Goal: Task Accomplishment & Management: Complete application form

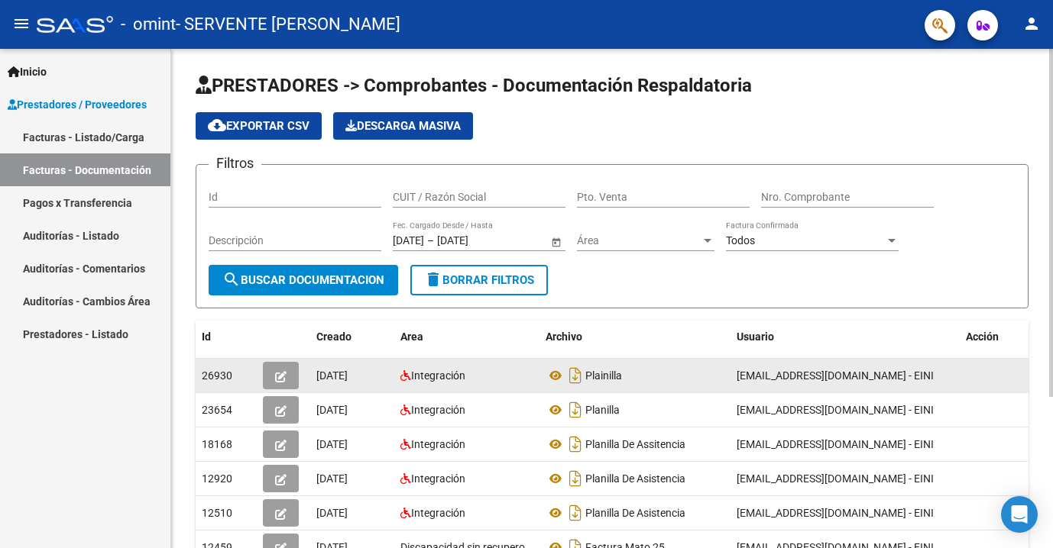
click at [290, 374] on button "button" at bounding box center [281, 375] width 36 height 27
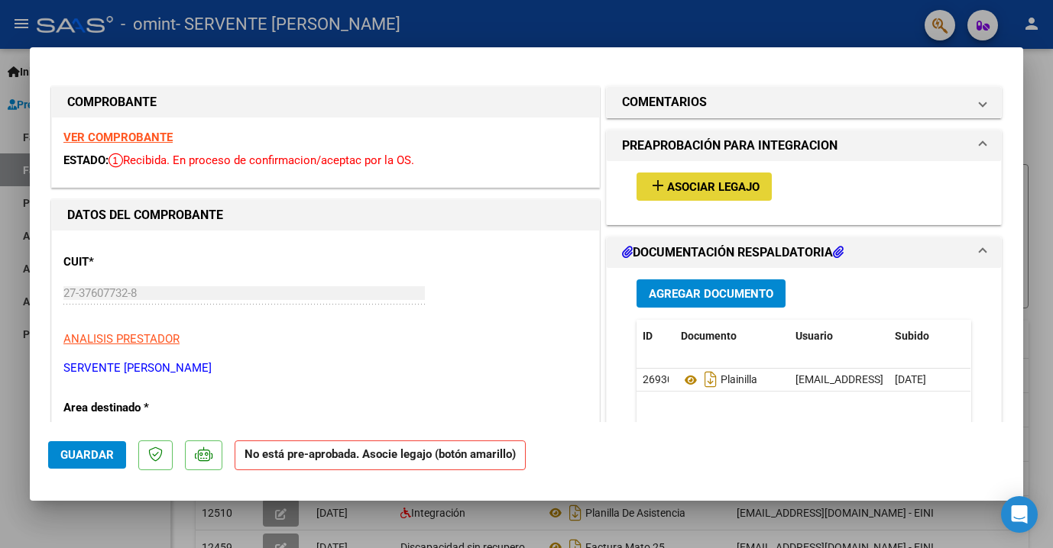
click at [752, 175] on button "add Asociar Legajo" at bounding box center [703, 187] width 135 height 28
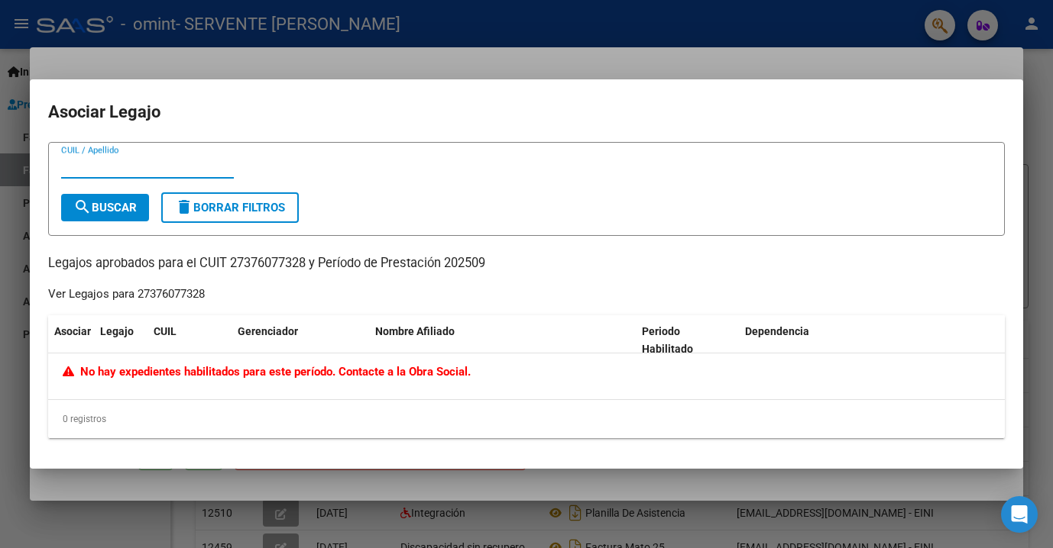
click at [141, 161] on input "CUIL / Apellido" at bounding box center [147, 167] width 173 height 14
type input "azul"
click at [76, 202] on mat-icon "search" at bounding box center [82, 207] width 18 height 18
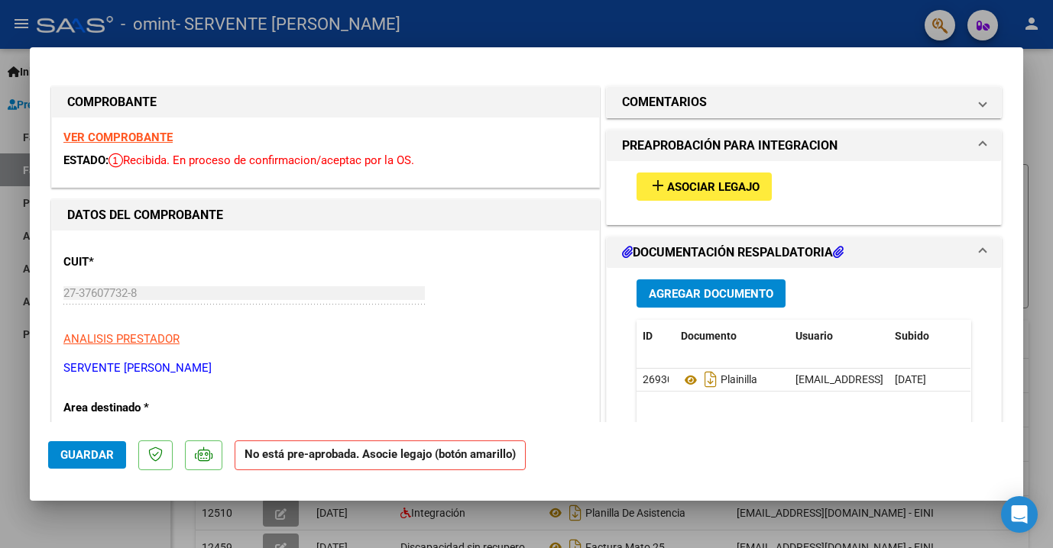
click at [144, 458] on p at bounding box center [155, 456] width 34 height 30
click at [331, 444] on strong "No está pre-aprobada. Asocie legajo (botón amarillo)" at bounding box center [379, 456] width 291 height 30
click at [328, 453] on strong "No está pre-aprobada. Asocie legajo (botón amarillo)" at bounding box center [379, 456] width 291 height 30
click at [726, 192] on span "Asociar Legajo" at bounding box center [713, 187] width 92 height 14
click at [659, 173] on button "add Asociar Legajo" at bounding box center [703, 187] width 135 height 28
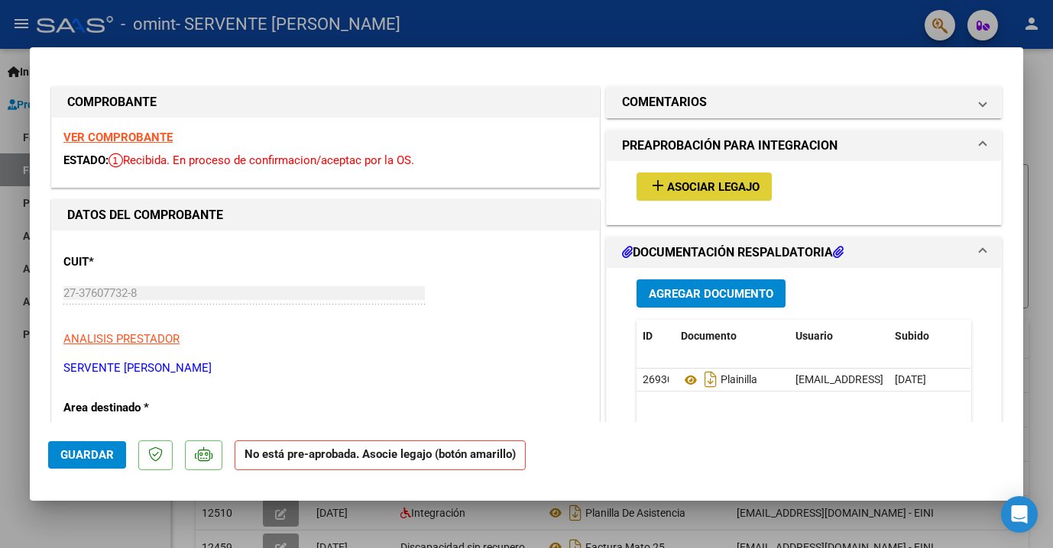
click at [703, 182] on span "Asociar Legajo" at bounding box center [713, 187] width 92 height 14
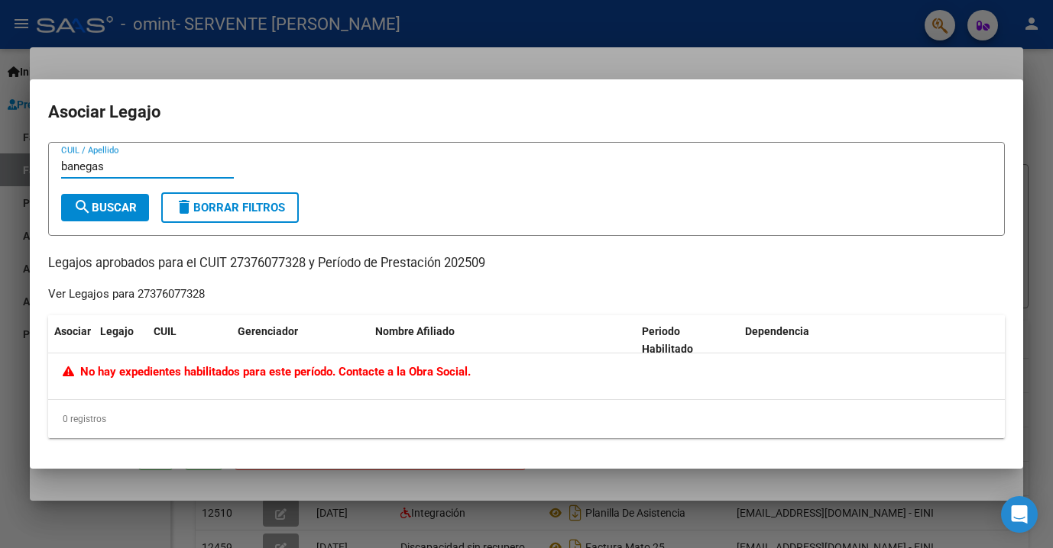
type input "banegas"
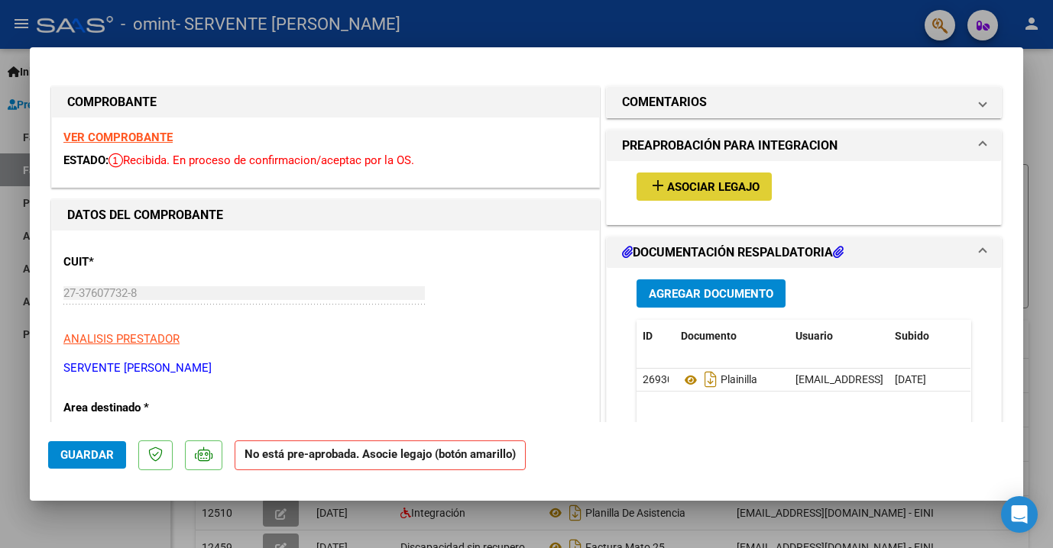
click at [736, 179] on span "add Asociar Legajo" at bounding box center [703, 186] width 111 height 14
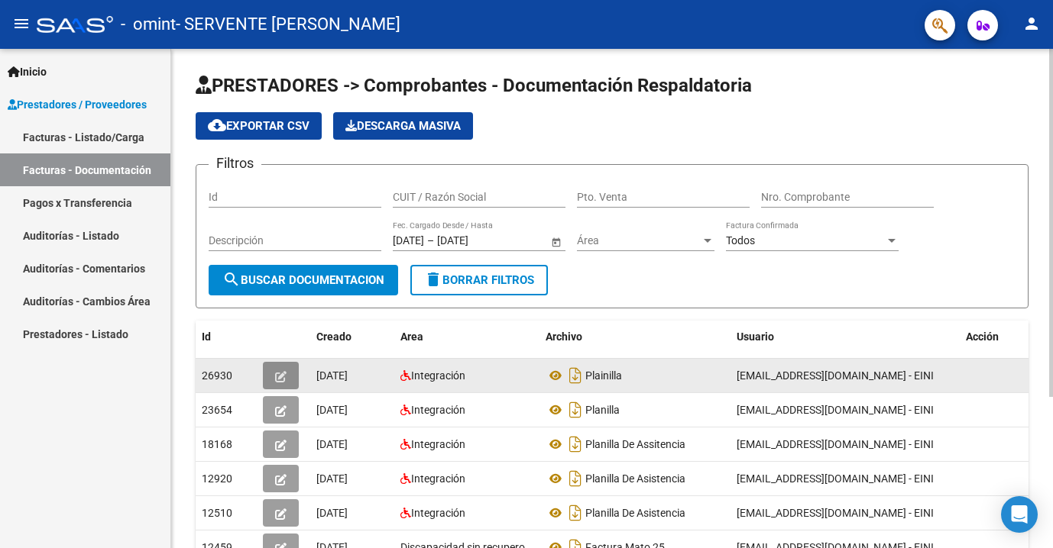
click at [280, 383] on button "button" at bounding box center [281, 375] width 36 height 27
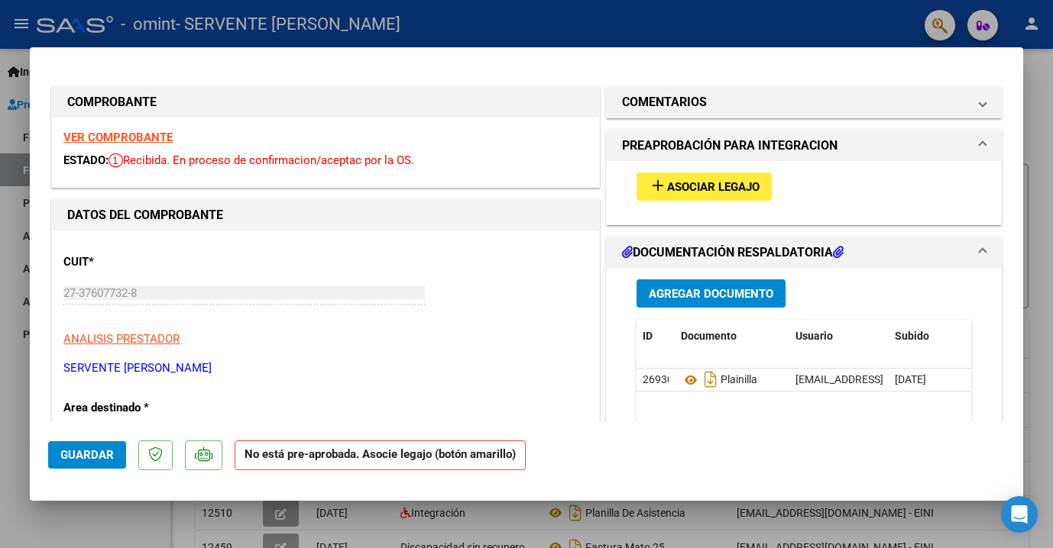
click at [741, 193] on span "Asociar Legajo" at bounding box center [713, 187] width 92 height 14
